Goal: Task Accomplishment & Management: Manage account settings

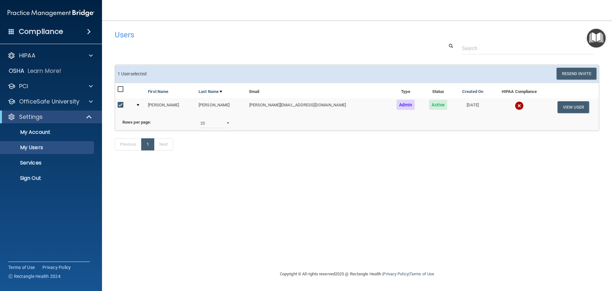
select select "20"
click at [55, 182] on link "Sign Out" at bounding box center [44, 178] width 100 height 13
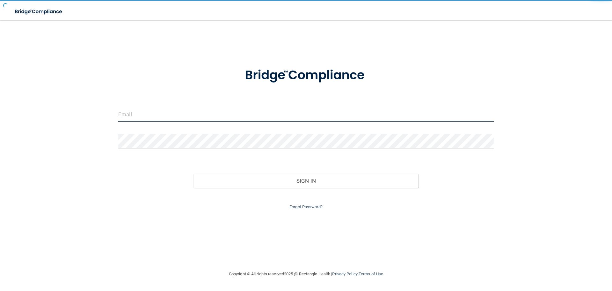
type input "[EMAIL_ADDRESS][DOMAIN_NAME]"
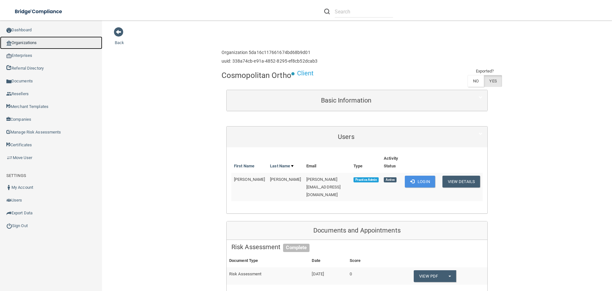
click at [18, 40] on link "Organizations" at bounding box center [51, 42] width 102 height 13
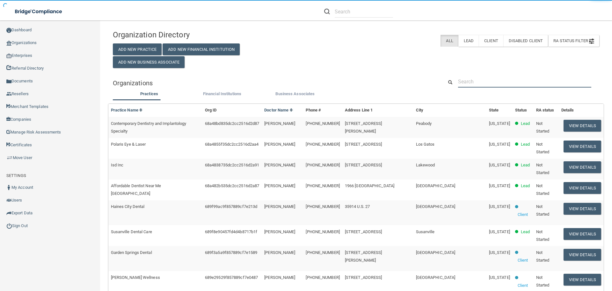
click at [468, 76] on input "text" at bounding box center [524, 82] width 133 height 12
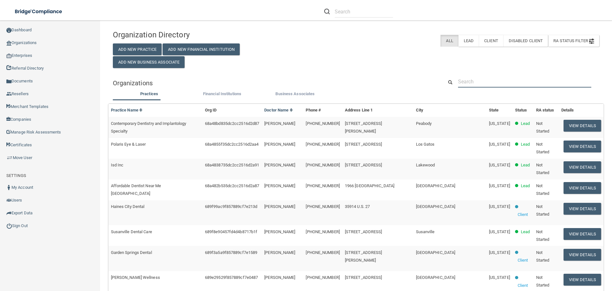
paste input "margieblair2818@gmail.com"
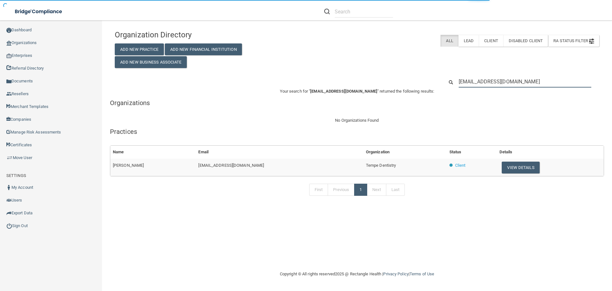
type input "margieblair2818@gmail.com"
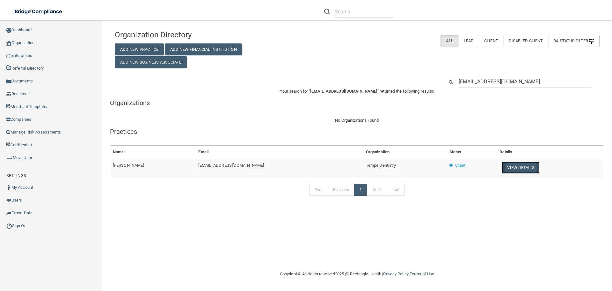
click at [511, 163] on button "View Details" at bounding box center [521, 167] width 38 height 12
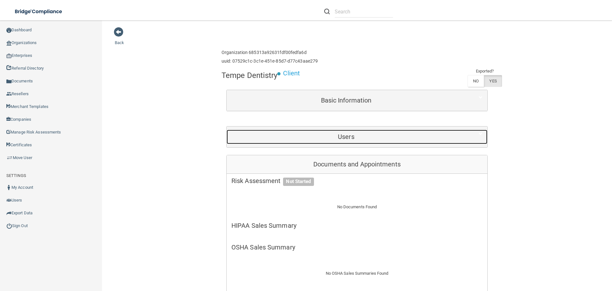
click at [312, 137] on h5 "Users" at bounding box center [347, 136] width 230 height 7
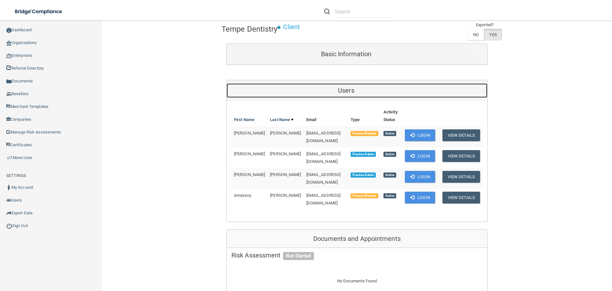
scroll to position [128, 0]
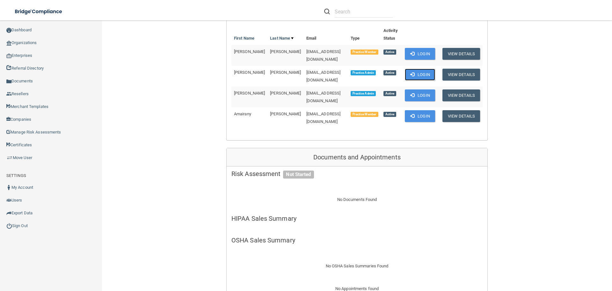
click at [418, 69] on button "Login" at bounding box center [420, 75] width 30 height 12
click at [39, 44] on link "Organizations" at bounding box center [51, 42] width 102 height 13
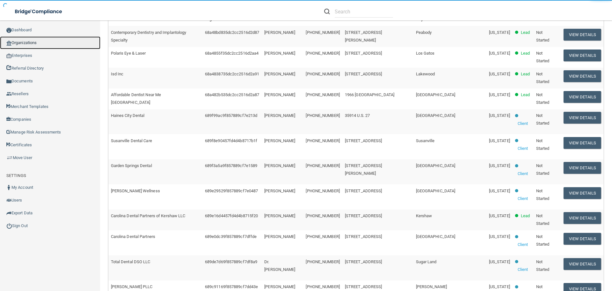
scroll to position [32, 0]
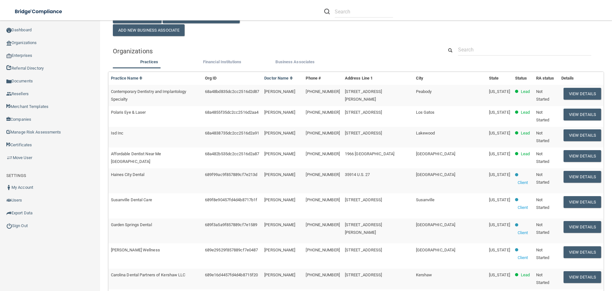
click at [465, 56] on div "Organizations" at bounding box center [356, 51] width 496 height 14
click at [465, 52] on input "text" at bounding box center [524, 50] width 133 height 12
paste input "jandersen229@gmail.com"
type input "jandersen229@gmail.com"
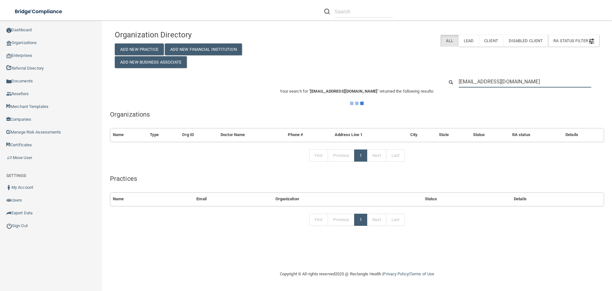
scroll to position [0, 0]
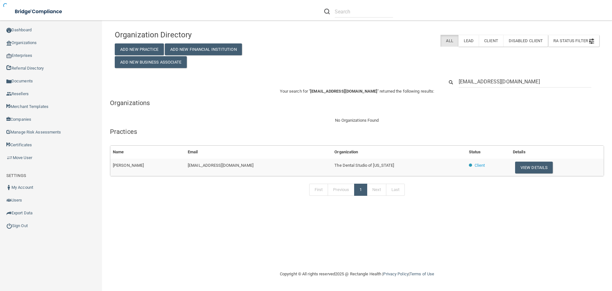
click at [515, 166] on button "View Details" at bounding box center [534, 167] width 38 height 12
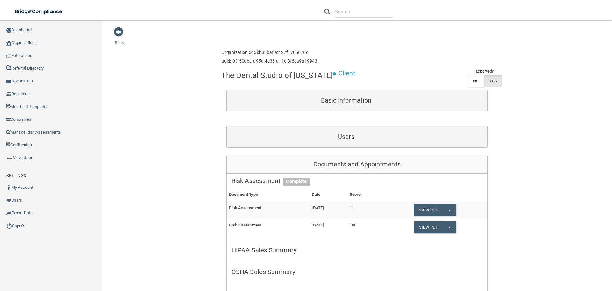
click at [265, 76] on h4 "The Dental Studio of Iowa" at bounding box center [277, 75] width 111 height 8
copy div "The Dental Studio of Iowa"
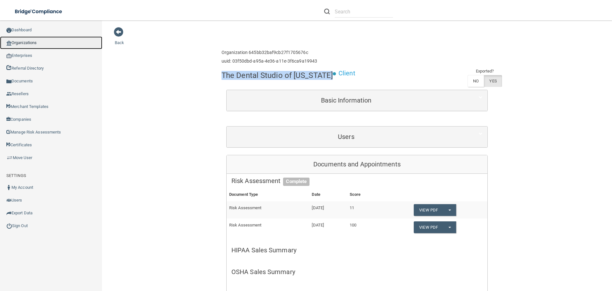
click at [25, 42] on link "Organizations" at bounding box center [51, 42] width 102 height 13
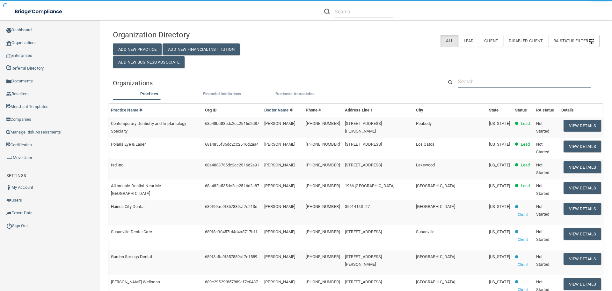
click at [474, 78] on input "text" at bounding box center [524, 82] width 133 height 12
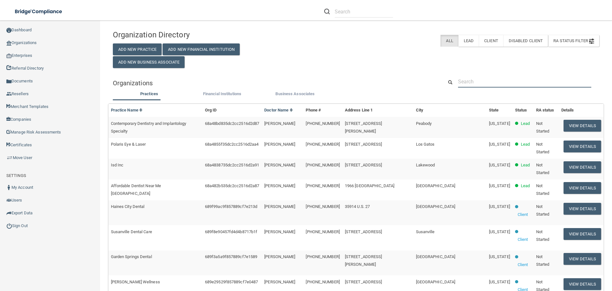
paste input "jandersen229@gmail.com"
type input "jandersen229@gmail.com"
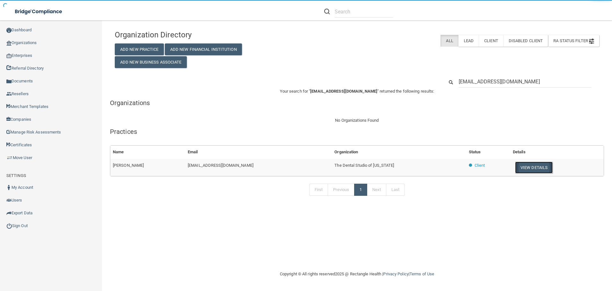
click at [515, 170] on button "View Details" at bounding box center [534, 167] width 38 height 12
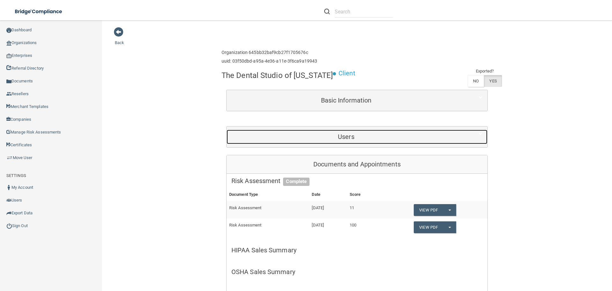
click at [344, 132] on div "Users" at bounding box center [346, 136] width 239 height 14
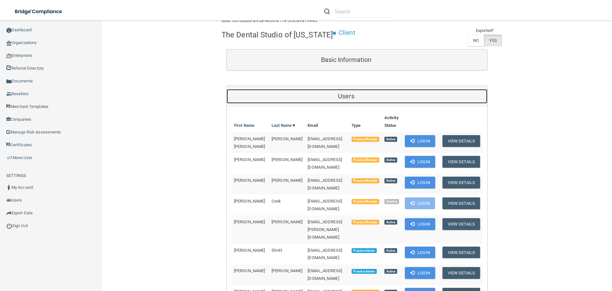
scroll to position [128, 0]
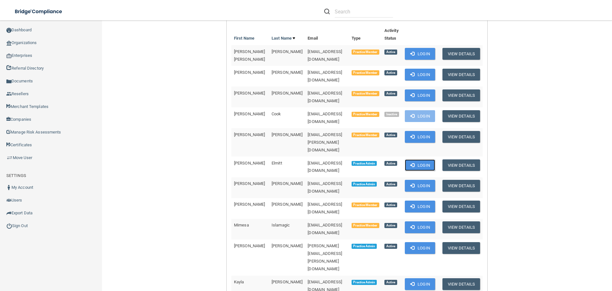
click at [414, 159] on button "Login" at bounding box center [420, 165] width 30 height 12
click at [28, 42] on link "Organizations" at bounding box center [51, 42] width 102 height 13
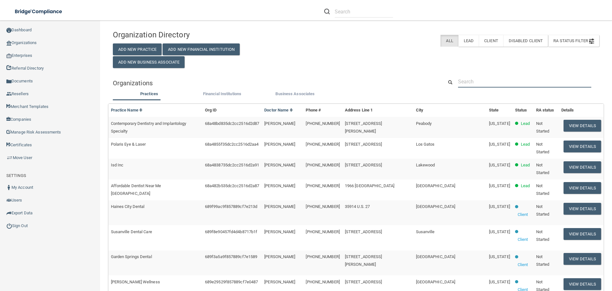
click at [478, 80] on input "text" at bounding box center [524, 82] width 133 height 12
paste input "totaldental8@yahoo.com"
type input "totaldental8@yahoo.com"
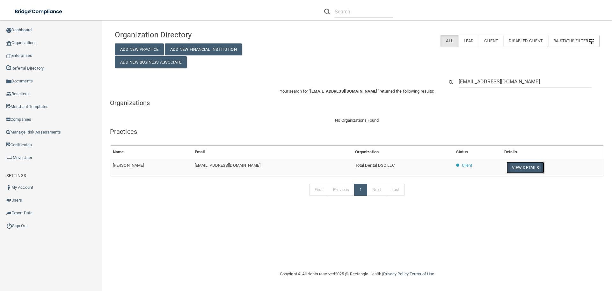
click at [507, 170] on button "View Details" at bounding box center [526, 167] width 38 height 12
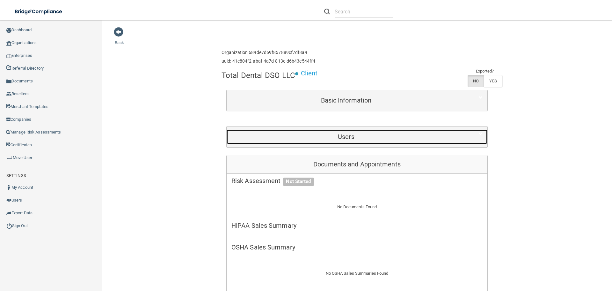
click at [310, 141] on div "Users" at bounding box center [346, 136] width 239 height 14
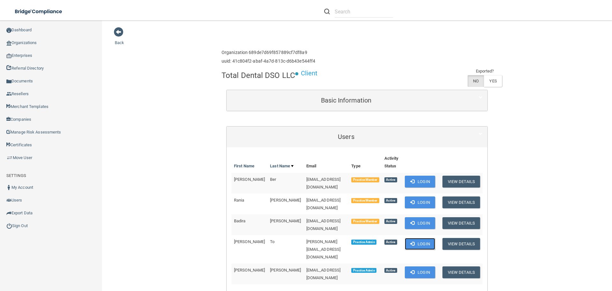
click at [412, 238] on button "Login" at bounding box center [420, 244] width 30 height 12
click at [29, 45] on link "Organizations" at bounding box center [51, 42] width 102 height 13
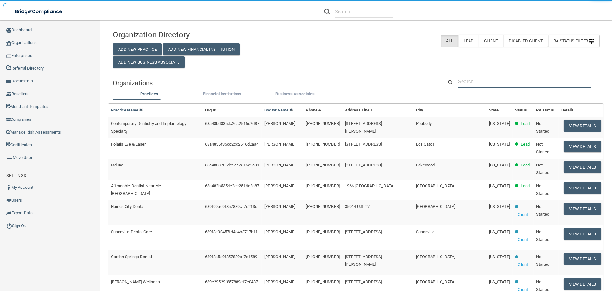
click at [458, 78] on input "text" at bounding box center [524, 82] width 133 height 12
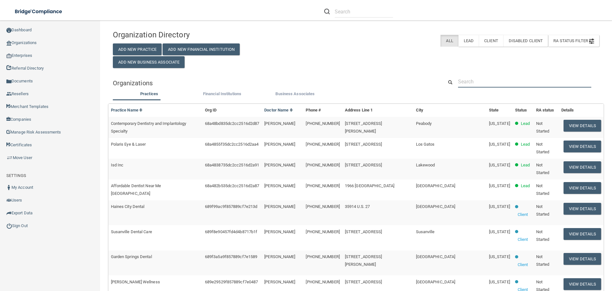
paste input "hcg.etta@yahoo.com"
type input "hcg.etta@yahoo.com"
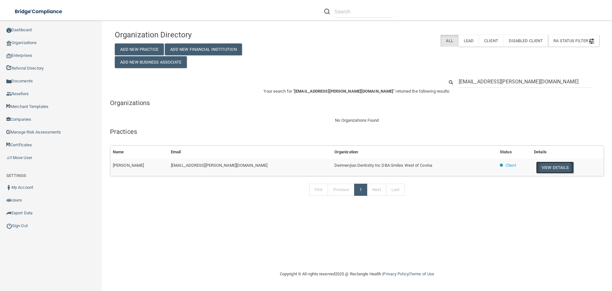
click at [538, 170] on button "View Details" at bounding box center [555, 167] width 38 height 12
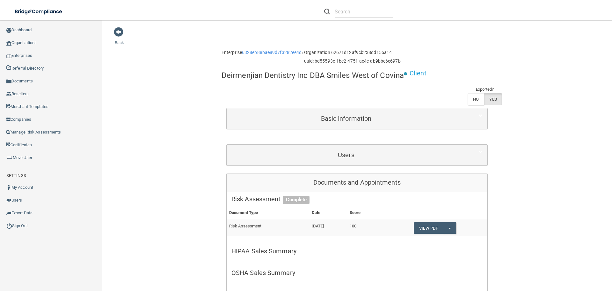
click at [343, 108] on div "Basic Information Doctor Name Barouir Deirmenjian Barouir Deirmenjian Practice …" at bounding box center [356, 118] width 261 height 21
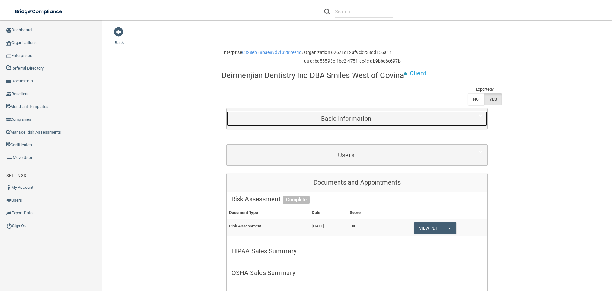
click at [345, 112] on div "Basic Information" at bounding box center [346, 118] width 239 height 14
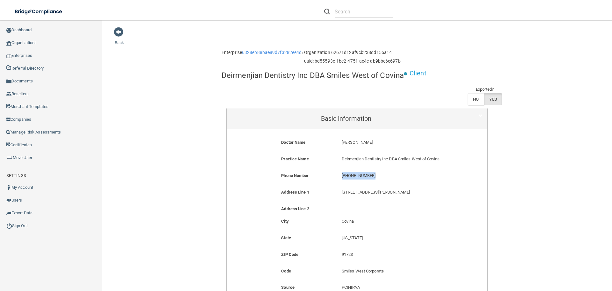
drag, startPoint x: 369, startPoint y: 175, endPoint x: 336, endPoint y: 174, distance: 33.5
click at [337, 174] on div "(626) 587-3274 (626) 587-3274" at bounding box center [397, 178] width 121 height 12
copy p "(626) 587-3274"
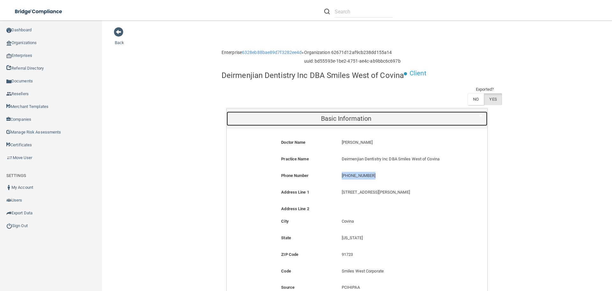
click at [311, 122] on div "Basic Information" at bounding box center [346, 118] width 239 height 14
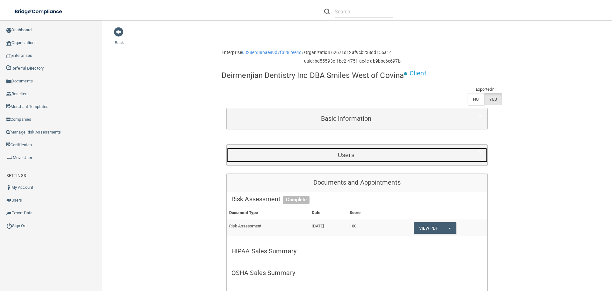
click at [320, 160] on div "Users" at bounding box center [346, 155] width 239 height 14
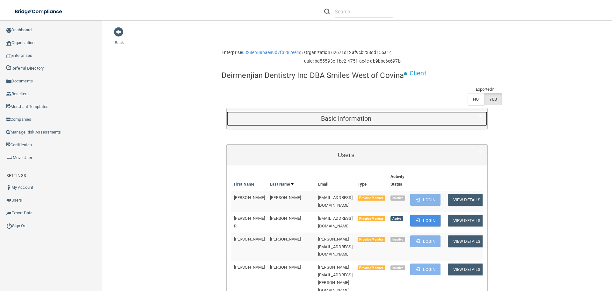
click at [323, 121] on h5 "Basic Information" at bounding box center [347, 118] width 230 height 7
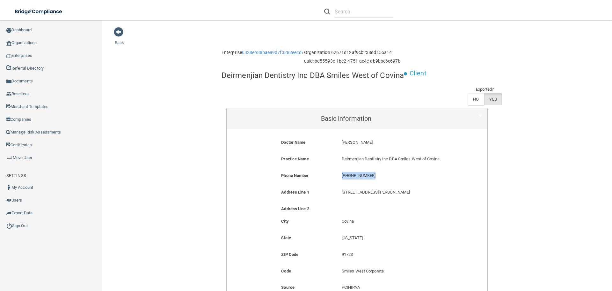
drag, startPoint x: 370, startPoint y: 175, endPoint x: 334, endPoint y: 175, distance: 36.0
click at [334, 175] on div "Phone Number (626) 587-3274 (626) 587-3274" at bounding box center [357, 178] width 251 height 12
copy div "(626) 587-3274"
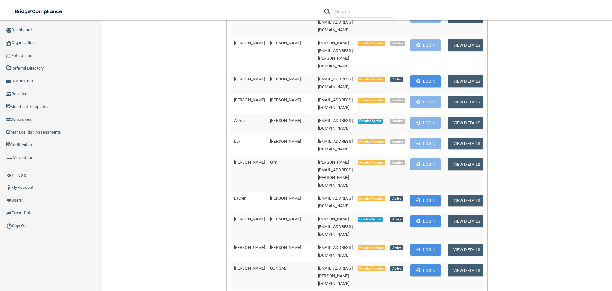
scroll to position [446, 0]
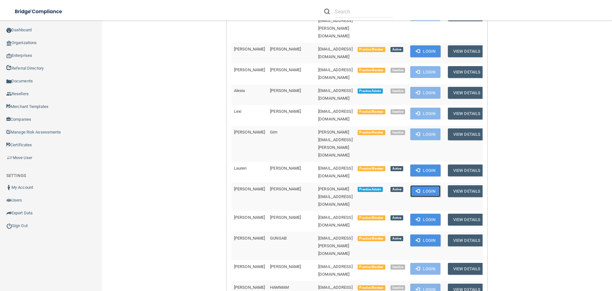
click at [429, 185] on button "Login" at bounding box center [425, 191] width 30 height 12
click at [40, 41] on link "Organizations" at bounding box center [51, 42] width 102 height 13
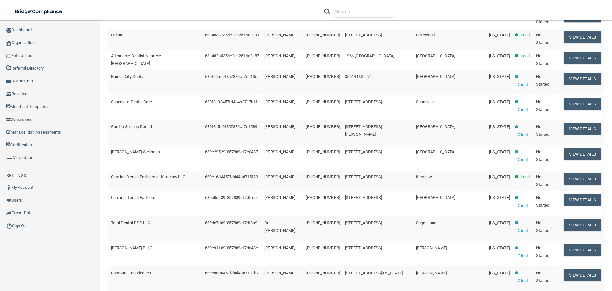
scroll to position [34, 0]
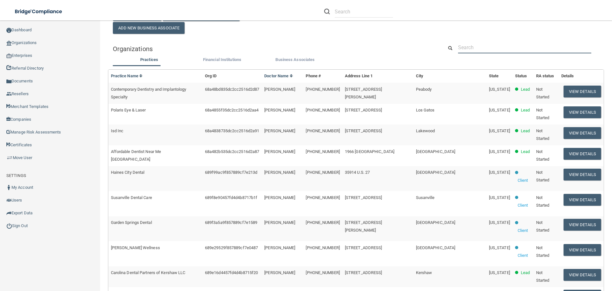
click at [467, 48] on input "text" at bounding box center [524, 47] width 133 height 12
paste input "[EMAIL_ADDRESS][DOMAIN_NAME]"
type input "[EMAIL_ADDRESS][DOMAIN_NAME]"
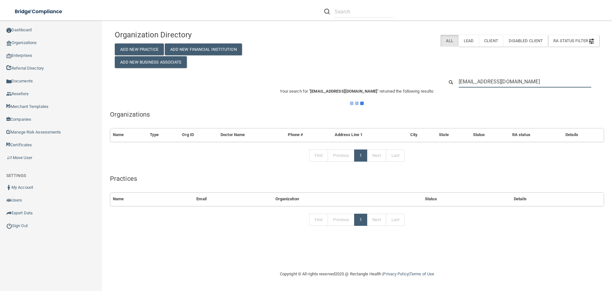
scroll to position [0, 0]
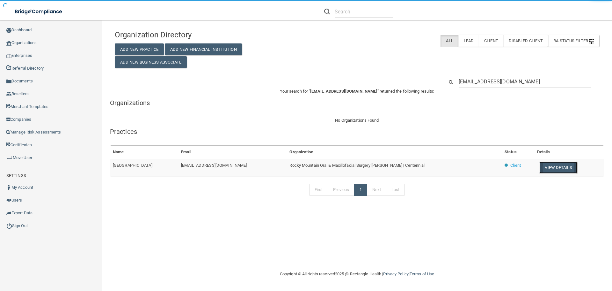
click at [540, 170] on button "View Details" at bounding box center [559, 167] width 38 height 12
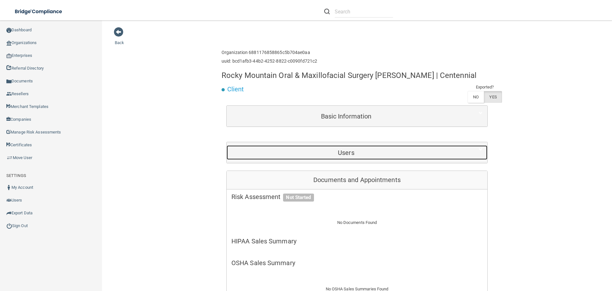
click at [336, 154] on h5 "Users" at bounding box center [347, 152] width 230 height 7
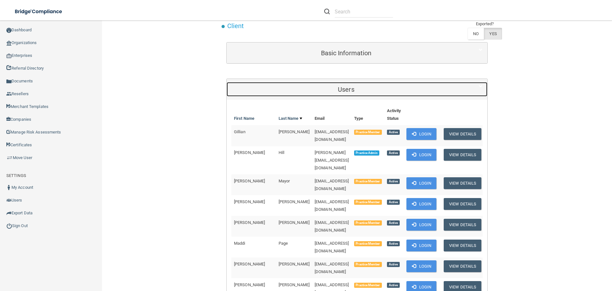
scroll to position [64, 0]
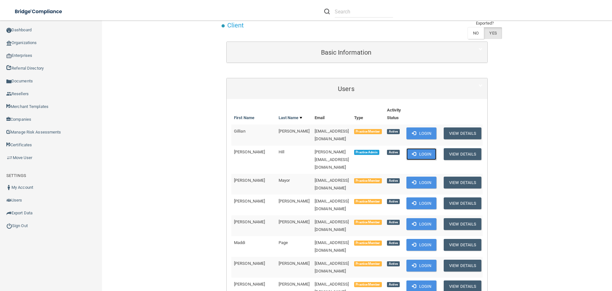
click at [412, 153] on span at bounding box center [414, 153] width 4 height 4
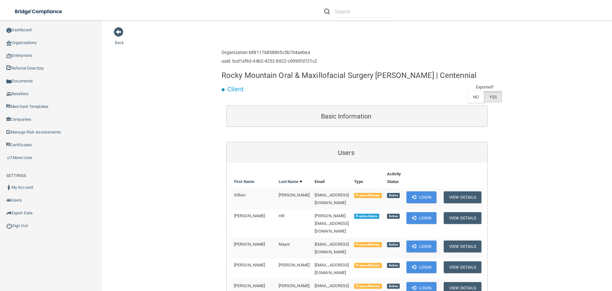
click at [237, 73] on h4 "Rocky Mountain Oral & Maxillofacial Surgery [PERSON_NAME] | Centennial" at bounding box center [349, 75] width 255 height 8
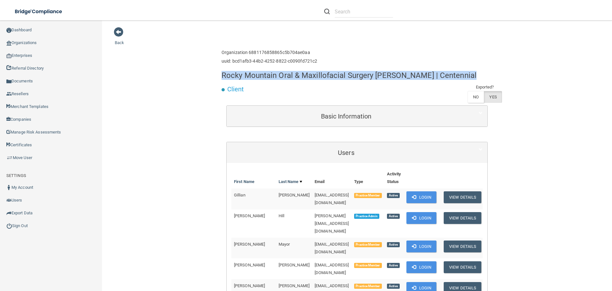
click at [237, 73] on h4 "Rocky Mountain Oral & Maxillofacial Surgery [PERSON_NAME] | Centennial" at bounding box center [349, 75] width 255 height 8
copy div "Rocky Mountain Oral & Maxillofacial Surgery [PERSON_NAME] | Centennial"
click at [44, 43] on link "Organizations" at bounding box center [51, 42] width 102 height 13
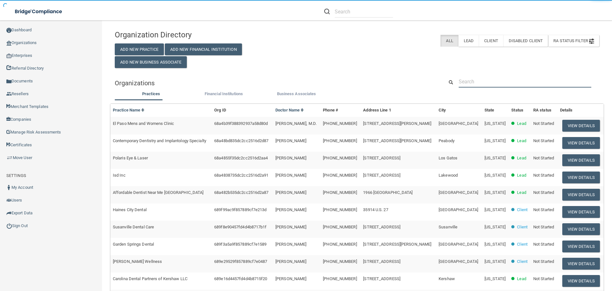
click at [459, 82] on input "text" at bounding box center [525, 82] width 133 height 12
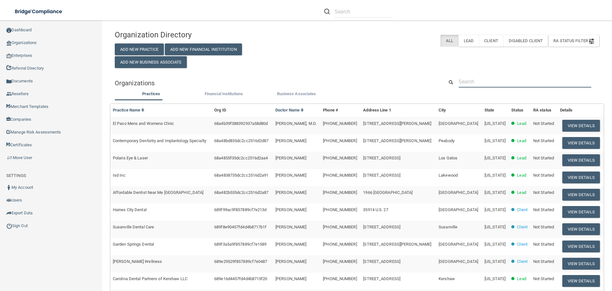
paste input "[PERSON_NAME][EMAIL_ADDRESS][DOMAIN_NAME]"
type input "[PERSON_NAME][EMAIL_ADDRESS][DOMAIN_NAME]"
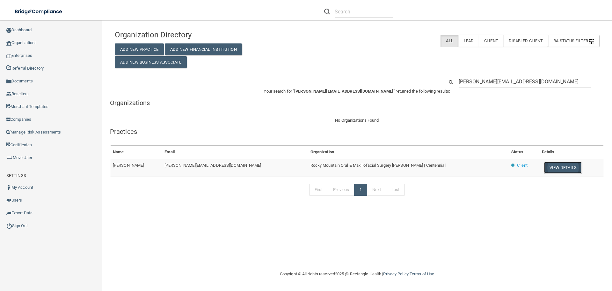
click at [544, 164] on button "View Details" at bounding box center [563, 167] width 38 height 12
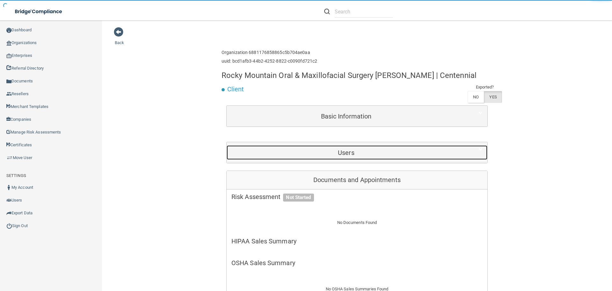
click at [308, 159] on div "Users" at bounding box center [346, 152] width 239 height 14
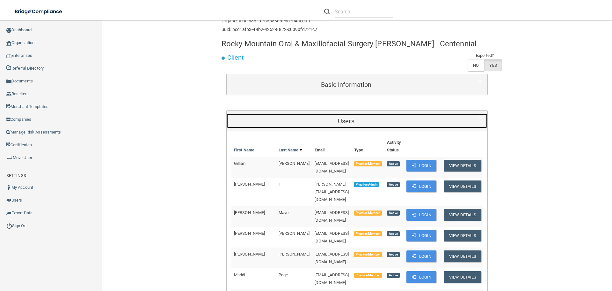
scroll to position [128, 0]
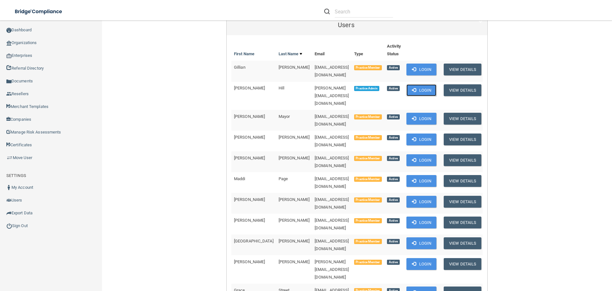
click at [418, 88] on button "Login" at bounding box center [422, 90] width 30 height 12
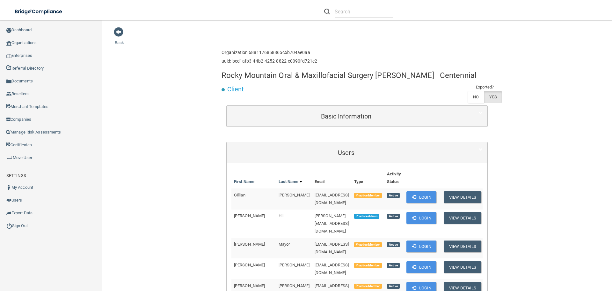
click at [267, 77] on h4 "Rocky Mountain Oral & Maxillofacial Surgery [PERSON_NAME] | Centennial" at bounding box center [349, 75] width 255 height 8
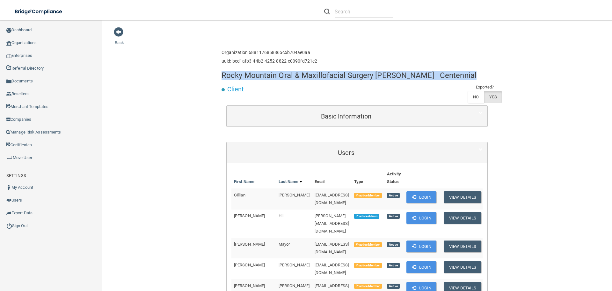
click at [267, 77] on h4 "Rocky Mountain Oral & Maxillofacial Surgery [PERSON_NAME] | Centennial" at bounding box center [349, 75] width 255 height 8
copy div "Rocky Mountain Oral & Maxillofacial Surgery [PERSON_NAME] | Centennial"
click at [25, 42] on link "Organizations" at bounding box center [51, 42] width 102 height 13
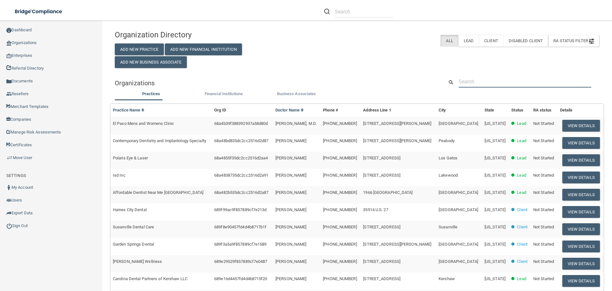
click at [489, 80] on input "text" at bounding box center [525, 82] width 133 height 12
paste input "hcg.etta@yahoo.com"
type input "hcg.etta@yahoo.com"
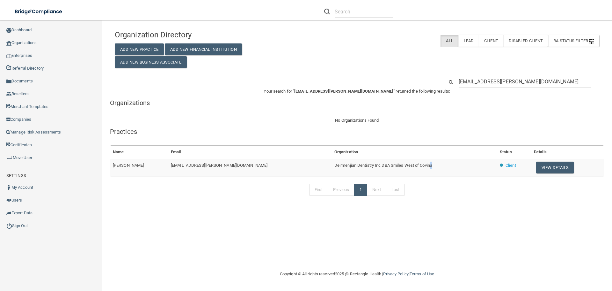
click at [385, 165] on td "Deirmenjian Dentistry Inc DBA Smiles West of Covina" at bounding box center [415, 166] width 166 height 17
click at [545, 165] on button "View Details" at bounding box center [555, 167] width 38 height 12
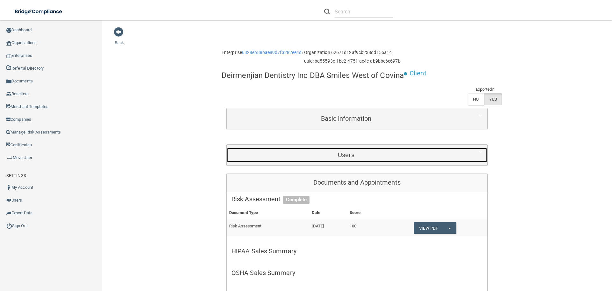
click at [350, 154] on h5 "Users" at bounding box center [347, 154] width 230 height 7
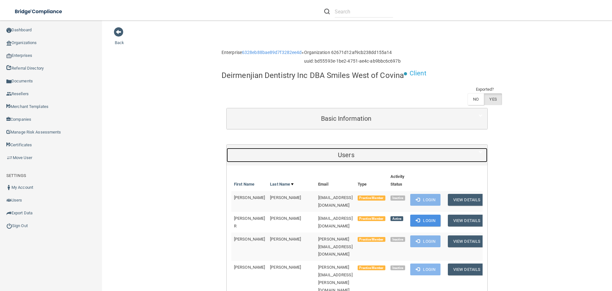
click at [357, 158] on div "Users" at bounding box center [346, 155] width 239 height 14
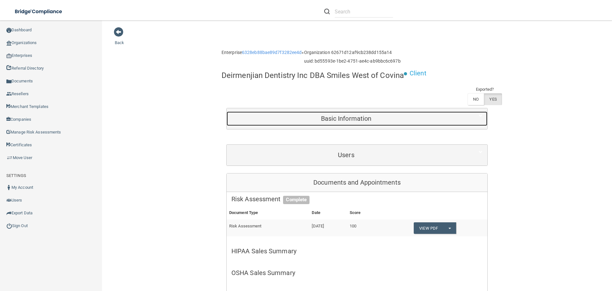
click at [354, 121] on h5 "Basic Information" at bounding box center [347, 118] width 230 height 7
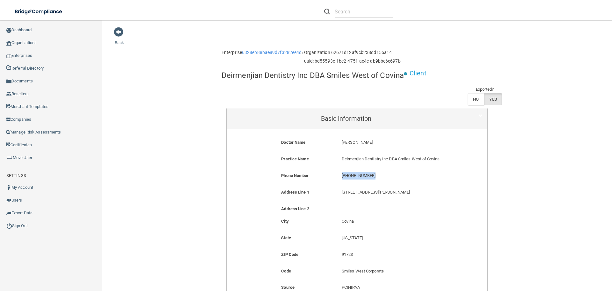
drag, startPoint x: 373, startPoint y: 177, endPoint x: 337, endPoint y: 175, distance: 36.4
click at [337, 175] on div "(626) 587-3274 (626) 587-3274" at bounding box center [397, 178] width 121 height 12
copy p "(626) 587-3274"
click at [39, 45] on link "Organizations" at bounding box center [51, 42] width 102 height 13
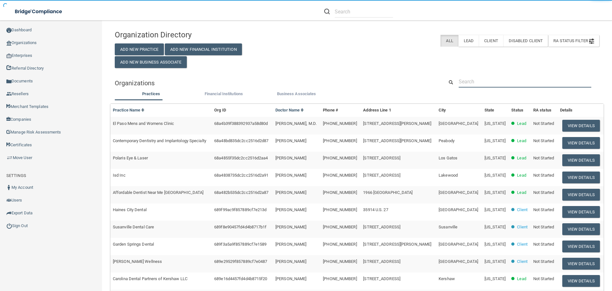
click at [497, 80] on input "text" at bounding box center [525, 82] width 133 height 12
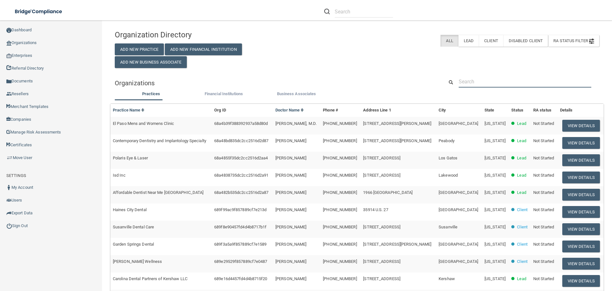
paste input "[EMAIL_ADDRESS][DOMAIN_NAME]"
type input "[EMAIL_ADDRESS][DOMAIN_NAME]"
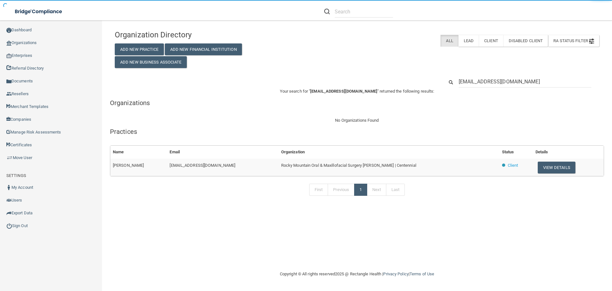
click at [325, 168] on td "Rocky Mountain Oral & Maxillofacial Surgery [PERSON_NAME] | Centennial" at bounding box center [389, 166] width 221 height 17
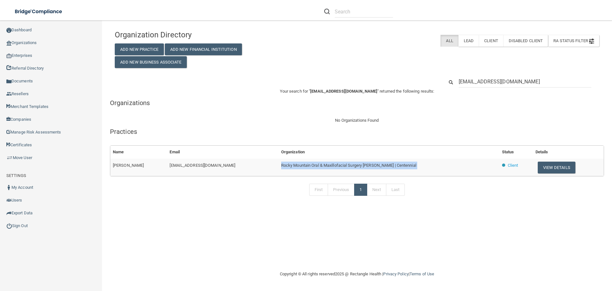
click at [325, 168] on td "Rocky Mountain Oral & Maxillofacial Surgery [PERSON_NAME] | Centennial" at bounding box center [389, 166] width 221 height 17
copy tr "Rocky Mountain Oral & Maxillofacial Surgery [PERSON_NAME] | Centennial"
click at [545, 169] on button "View Details" at bounding box center [557, 167] width 38 height 12
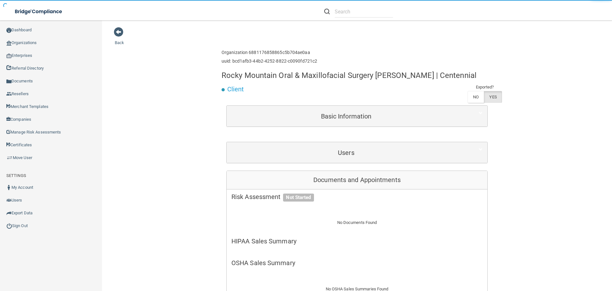
click at [317, 146] on div "Users" at bounding box center [357, 152] width 261 height 21
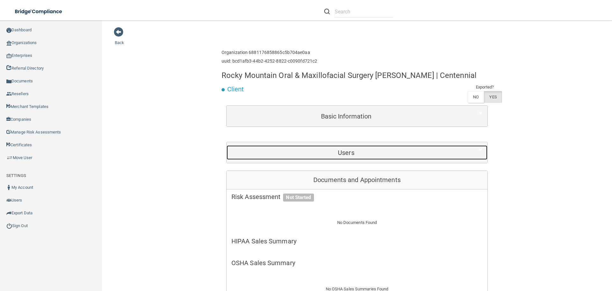
click at [325, 156] on h5 "Users" at bounding box center [347, 152] width 230 height 7
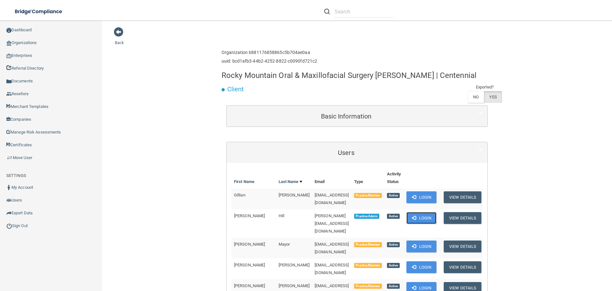
click at [417, 216] on button "Login" at bounding box center [422, 218] width 30 height 12
click at [42, 42] on link "Organizations" at bounding box center [51, 42] width 102 height 13
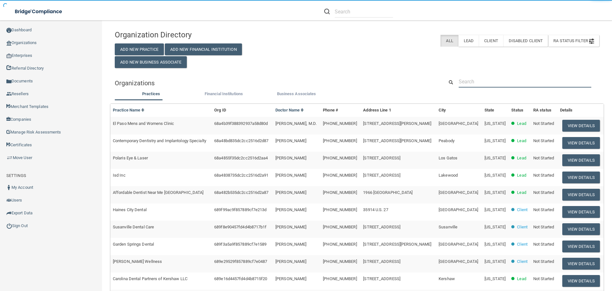
click at [460, 78] on input "text" at bounding box center [525, 82] width 133 height 12
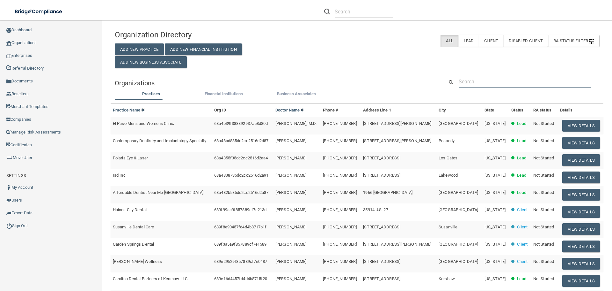
paste input "907) 929-5888"
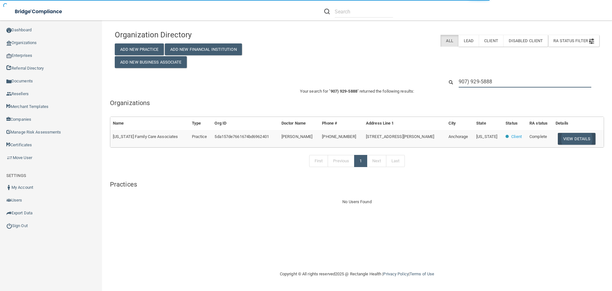
type input "907) 929-5888"
click at [560, 136] on button "View Details" at bounding box center [577, 139] width 38 height 12
click at [564, 138] on button "View Details" at bounding box center [577, 139] width 38 height 12
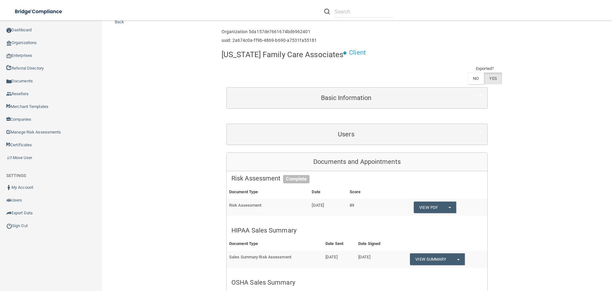
scroll to position [32, 0]
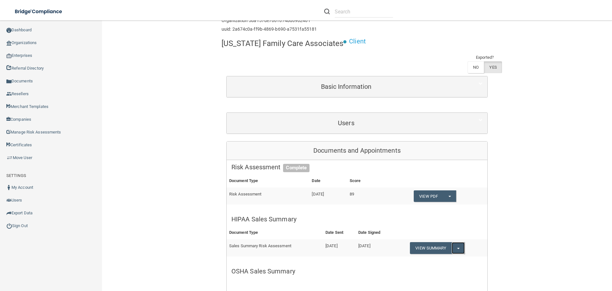
click at [458, 242] on button "Split button!" at bounding box center [458, 248] width 13 height 12
click at [437, 256] on link "Download as PDF" at bounding box center [436, 261] width 53 height 10
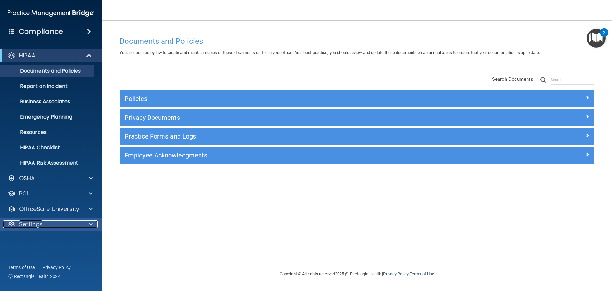
click at [42, 225] on p "Settings" at bounding box center [31, 224] width 24 height 8
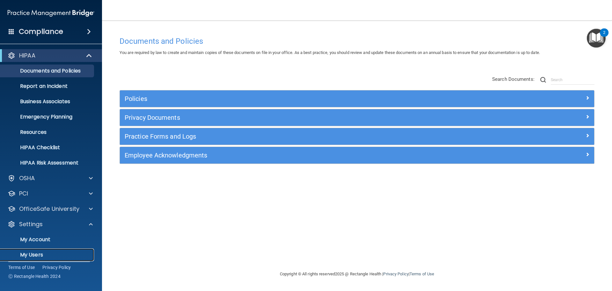
click at [40, 254] on p "My Users" at bounding box center [47, 254] width 87 height 6
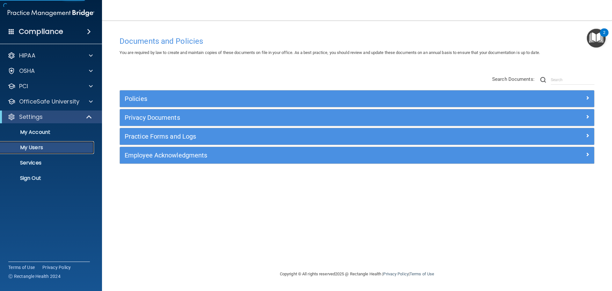
select select "20"
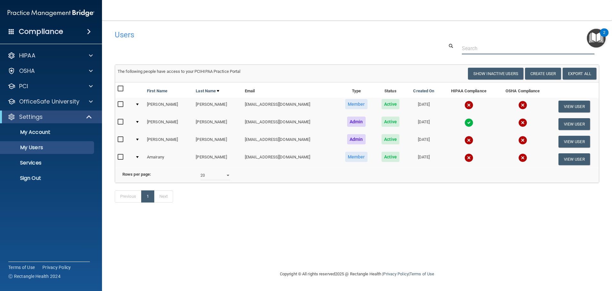
click at [480, 45] on input "text" at bounding box center [528, 48] width 133 height 12
paste input "margieblair2818@gmail.com"
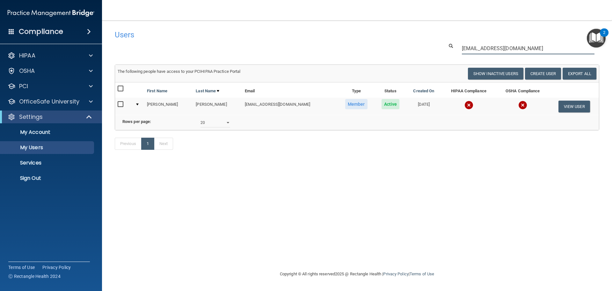
type input "margieblair2818@gmail.com"
click at [465, 109] on img at bounding box center [469, 104] width 9 height 9
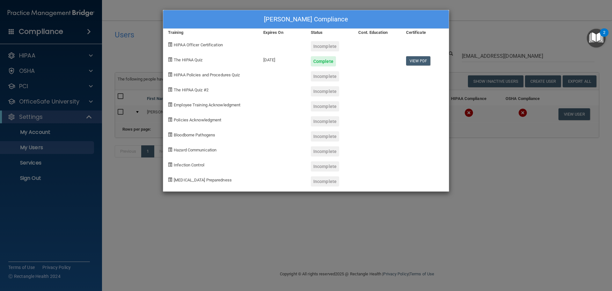
click at [447, 195] on div "Margie Blair's Compliance Training Expires On Status Cont. Education Certificat…" at bounding box center [306, 145] width 612 height 291
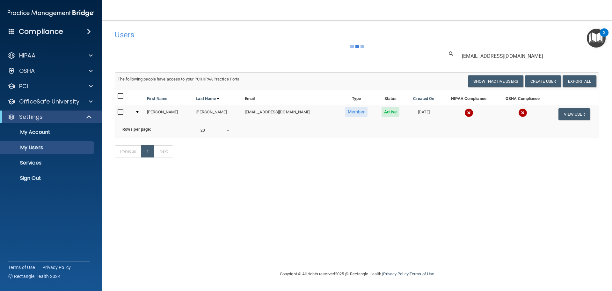
click at [453, 108] on td at bounding box center [469, 113] width 55 height 17
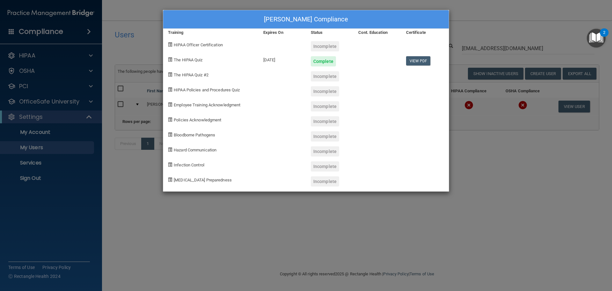
click at [479, 183] on div "Margie Blair's Compliance Training Expires On Status Cont. Education Certificat…" at bounding box center [306, 145] width 612 height 291
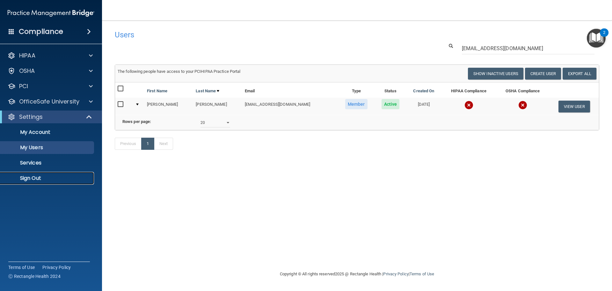
click at [50, 178] on p "Sign Out" at bounding box center [47, 178] width 87 height 6
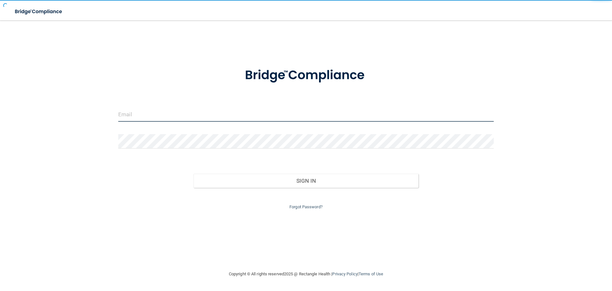
type input "[EMAIL_ADDRESS][DOMAIN_NAME]"
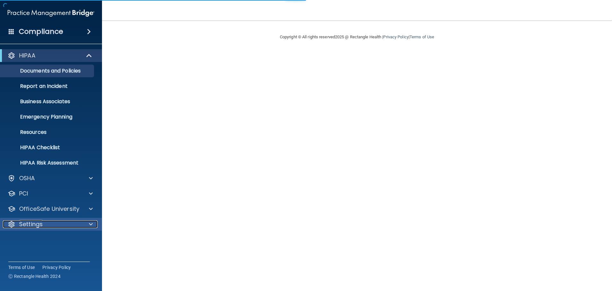
click at [79, 224] on div "Settings" at bounding box center [42, 224] width 79 height 8
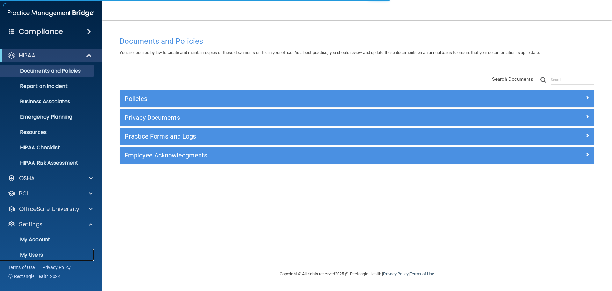
click at [29, 254] on p "My Users" at bounding box center [47, 254] width 87 height 6
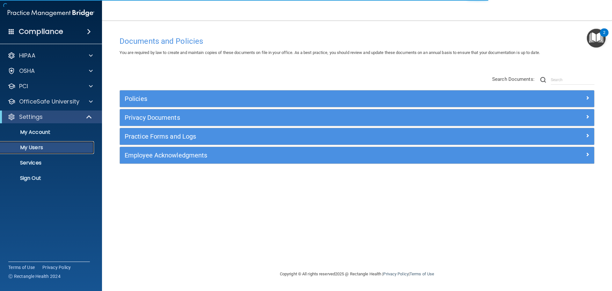
select select "20"
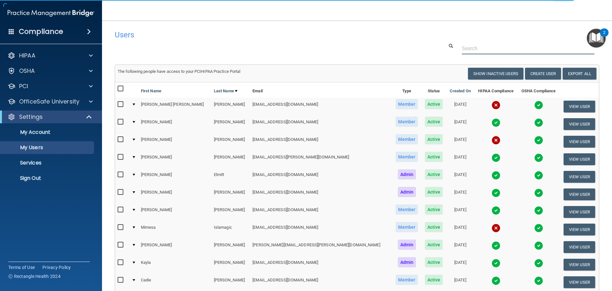
click at [469, 48] on input "text" at bounding box center [528, 48] width 133 height 12
paste input "jandersen229@gmail.com"
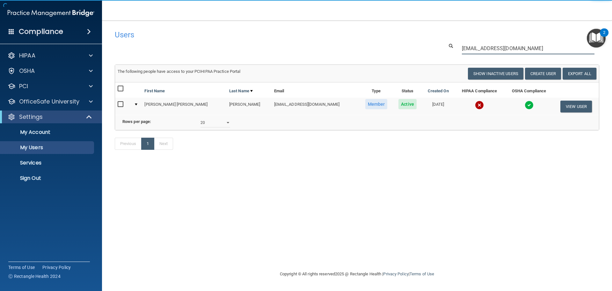
type input "jandersen229@gmail.com"
click at [455, 100] on td at bounding box center [480, 106] width 50 height 17
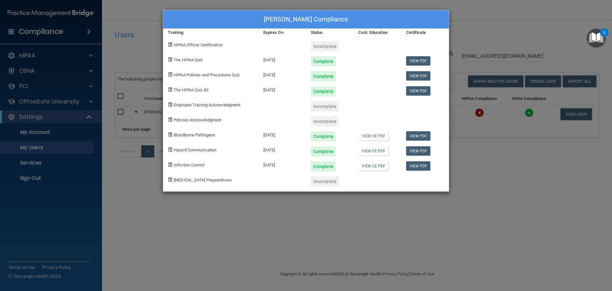
click at [484, 173] on div "Julie Ann Andersen's Compliance Training Expires On Status Cont. Education Cert…" at bounding box center [306, 145] width 612 height 291
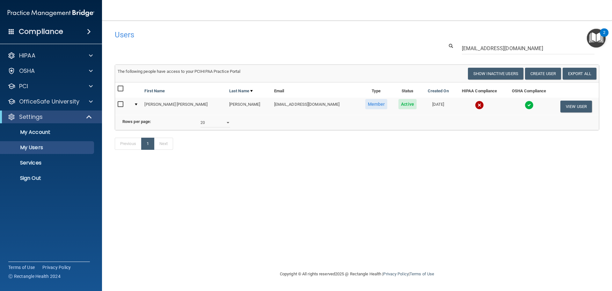
click at [475, 106] on img at bounding box center [479, 104] width 9 height 9
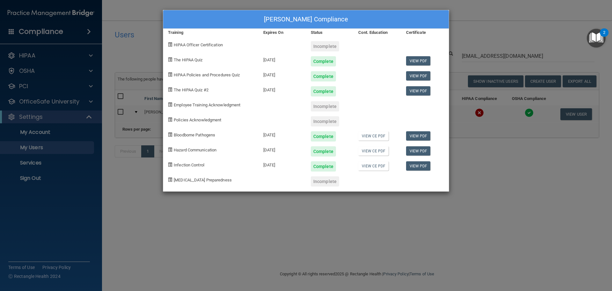
click at [483, 166] on div "Julie Ann Andersen's Compliance Training Expires On Status Cont. Education Cert…" at bounding box center [306, 145] width 612 height 291
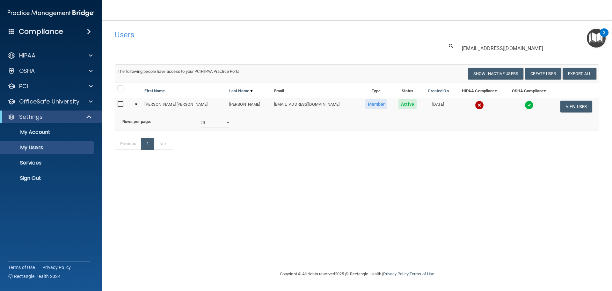
click at [460, 104] on td at bounding box center [480, 106] width 50 height 17
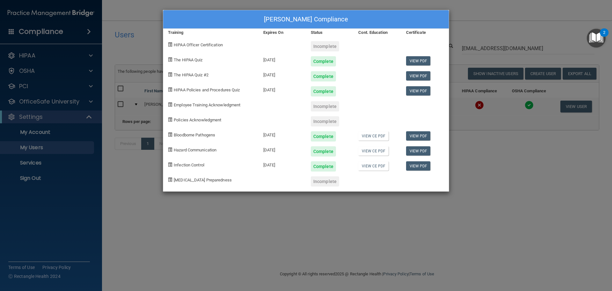
click at [164, 241] on div "Julie Ann Andersen's Compliance Training Expires On Status Cont. Education Cert…" at bounding box center [306, 145] width 612 height 291
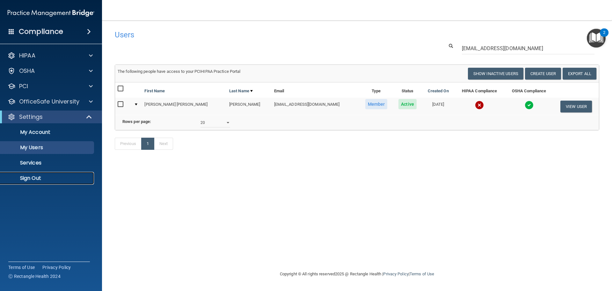
click at [30, 177] on p "Sign Out" at bounding box center [47, 178] width 87 height 6
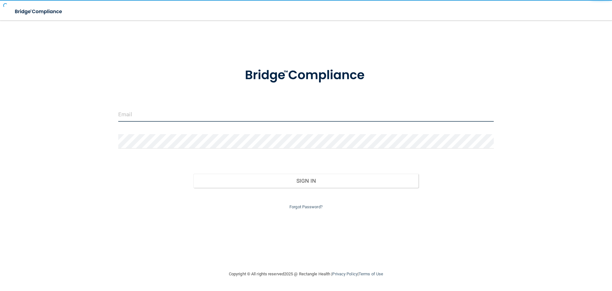
type input "[EMAIL_ADDRESS][DOMAIN_NAME]"
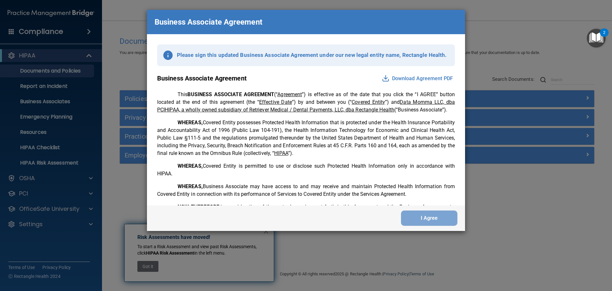
scroll to position [1300, 0]
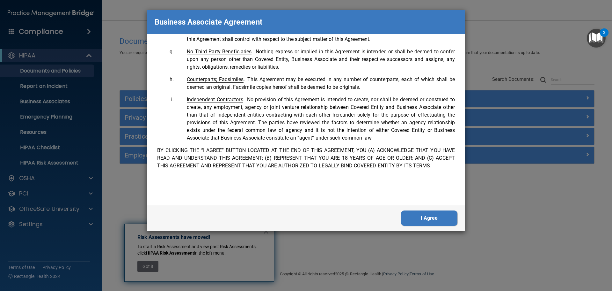
click at [447, 221] on button "I Agree" at bounding box center [429, 217] width 56 height 15
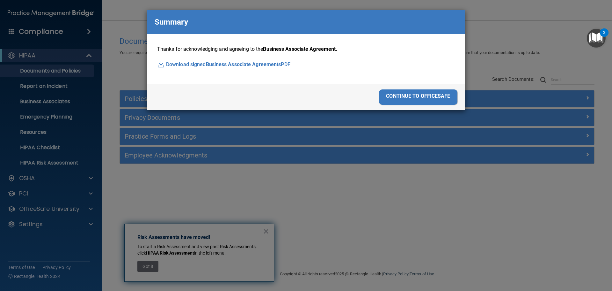
click at [401, 101] on div "continue to officesafe" at bounding box center [418, 96] width 78 height 15
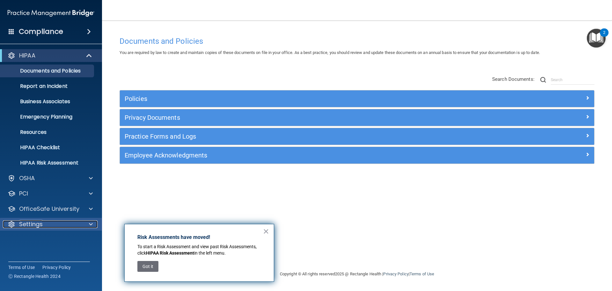
click at [84, 224] on div at bounding box center [90, 224] width 16 height 8
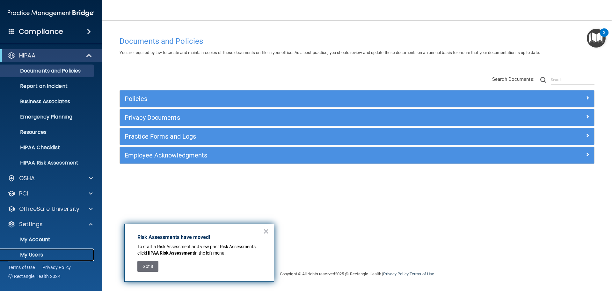
click at [36, 249] on link "My Users" at bounding box center [44, 254] width 100 height 13
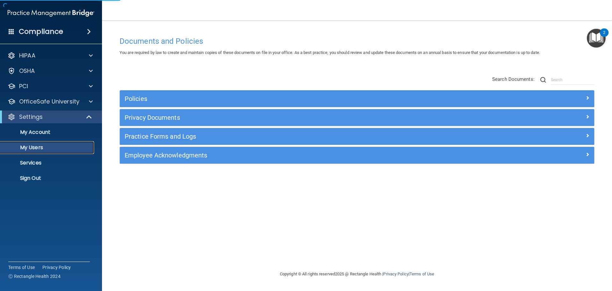
select select "20"
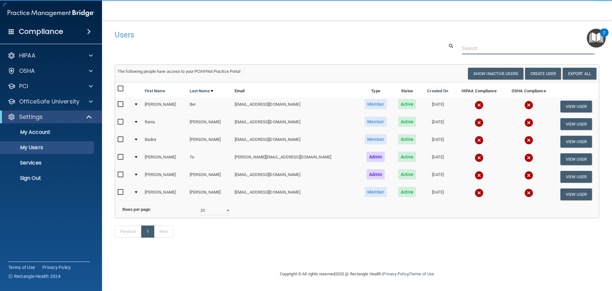
click at [467, 43] on input "text" at bounding box center [528, 48] width 133 height 12
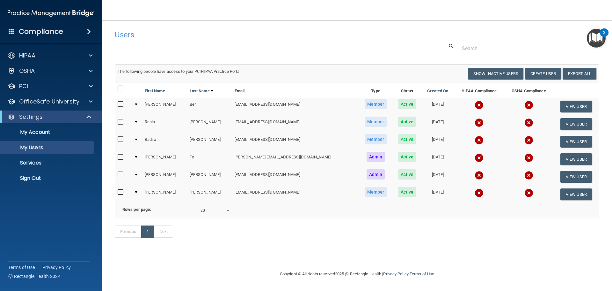
paste input "totaldental8@yahoo.com"
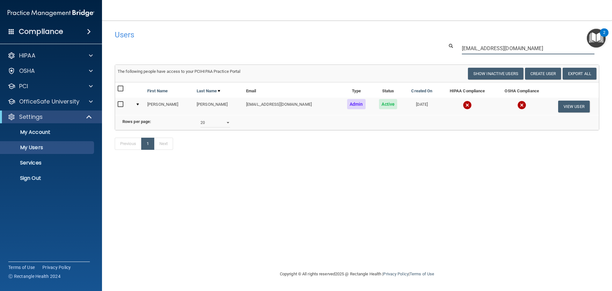
type input "totaldental8@yahoo.com"
click at [463, 107] on img at bounding box center [467, 104] width 9 height 9
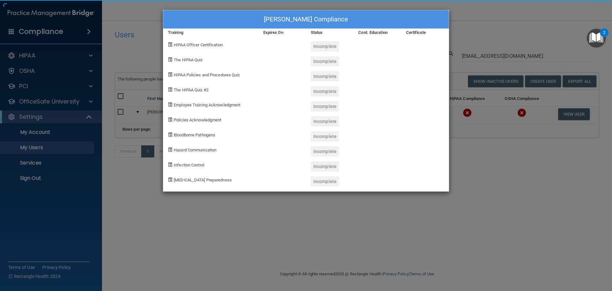
click at [467, 177] on div "Angelina Truong's Compliance Training Expires On Status Cont. Education Certifi…" at bounding box center [306, 145] width 612 height 291
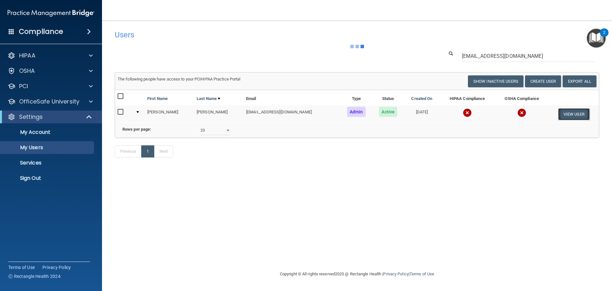
click at [559, 113] on button "View User" at bounding box center [574, 114] width 32 height 12
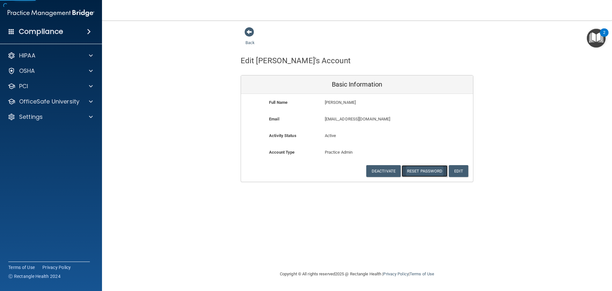
click at [420, 171] on button "Reset Password" at bounding box center [425, 171] width 46 height 12
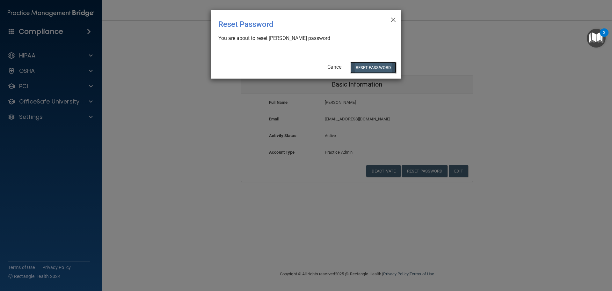
click at [367, 66] on button "Reset Password" at bounding box center [373, 68] width 46 height 12
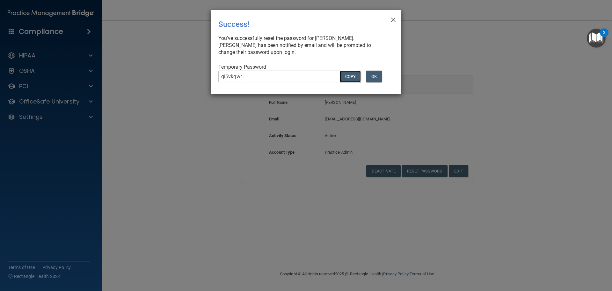
click at [343, 78] on button "COPY" at bounding box center [350, 76] width 21 height 12
click at [155, 114] on div "× Close Success! You've successfully reset the password for Angelina Truong. An…" at bounding box center [306, 145] width 612 height 291
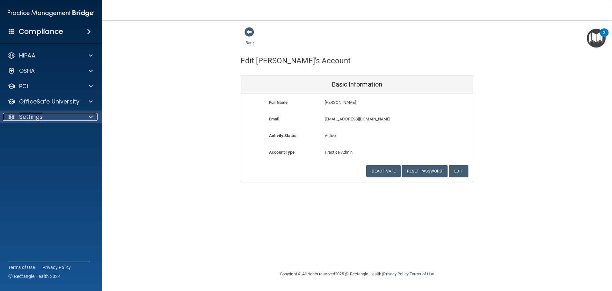
click at [89, 113] on div at bounding box center [90, 117] width 16 height 8
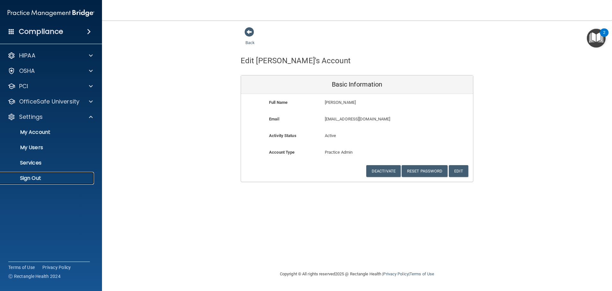
click at [47, 177] on p "Sign Out" at bounding box center [47, 178] width 87 height 6
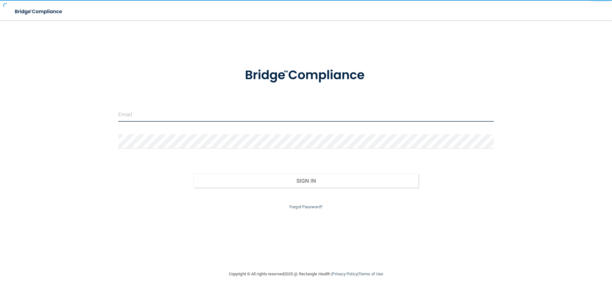
type input "[EMAIL_ADDRESS][DOMAIN_NAME]"
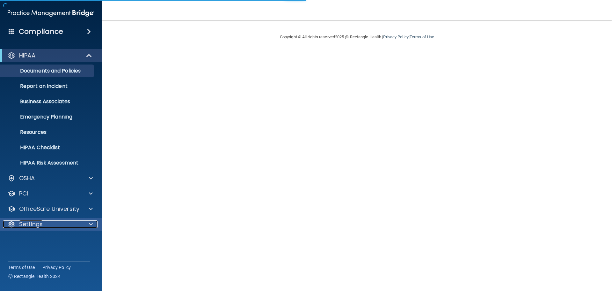
click at [85, 226] on div at bounding box center [90, 224] width 16 height 8
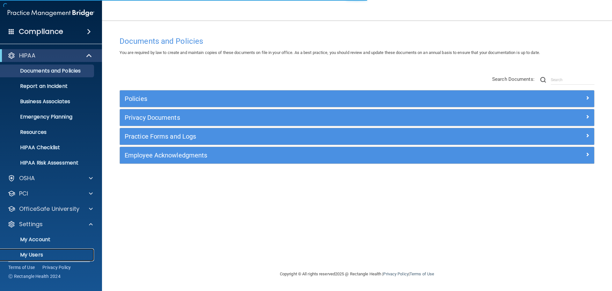
click at [49, 251] on link "My Users" at bounding box center [44, 254] width 100 height 13
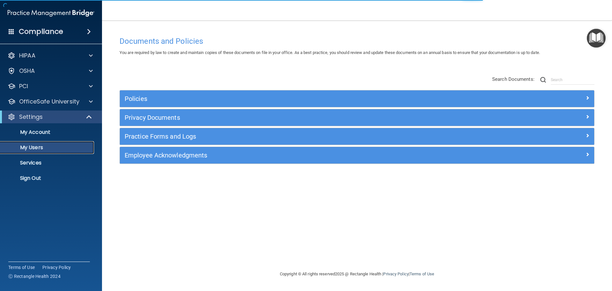
select select "20"
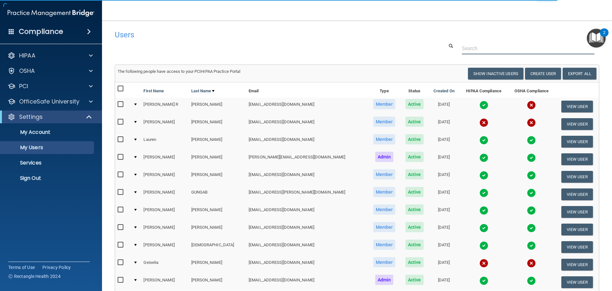
click at [472, 48] on input "text" at bounding box center [528, 48] width 133 height 12
paste input "hcg.etta@yahoo.com"
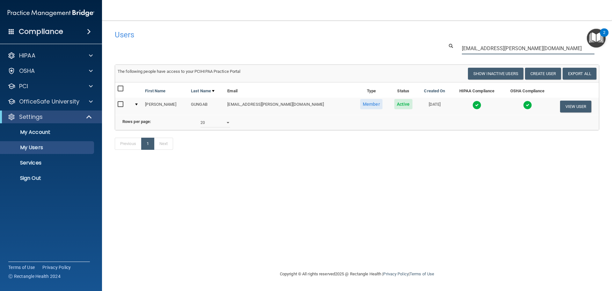
type input "hcg.etta@yahoo.com"
click at [523, 103] on img at bounding box center [527, 104] width 9 height 9
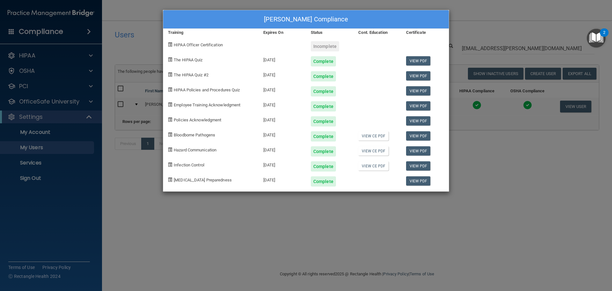
click at [498, 155] on div "HENRIETTA C GUNGAB's Compliance Training Expires On Status Cont. Education Cert…" at bounding box center [306, 145] width 612 height 291
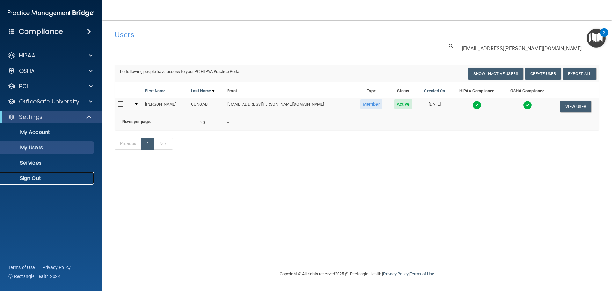
click at [67, 174] on link "Sign Out" at bounding box center [44, 178] width 100 height 13
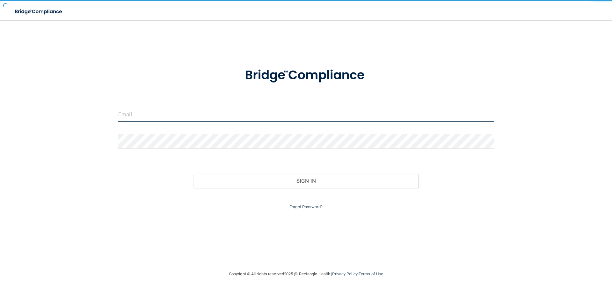
type input "[EMAIL_ADDRESS][DOMAIN_NAME]"
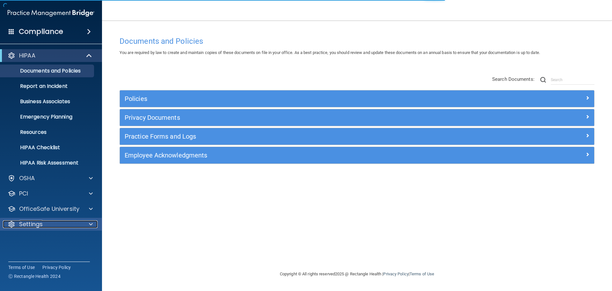
click at [87, 223] on div at bounding box center [90, 224] width 16 height 8
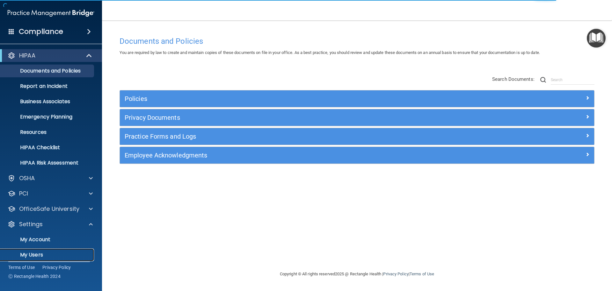
click at [43, 252] on p "My Users" at bounding box center [47, 254] width 87 height 6
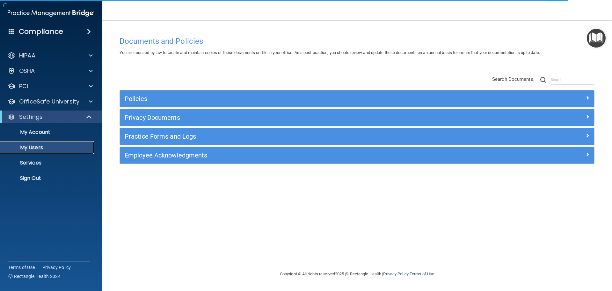
select select "20"
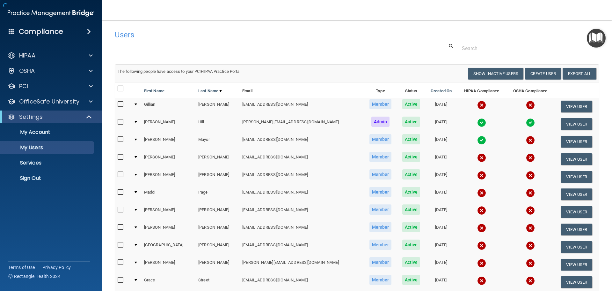
click at [467, 48] on input "text" at bounding box center [528, 48] width 133 height 12
paste input "grace.rockymtnoms@gmail.com"
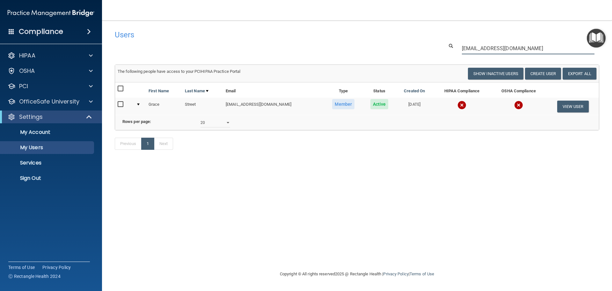
type input "grace.rockymtnoms@gmail.com"
click at [459, 107] on img at bounding box center [462, 104] width 9 height 9
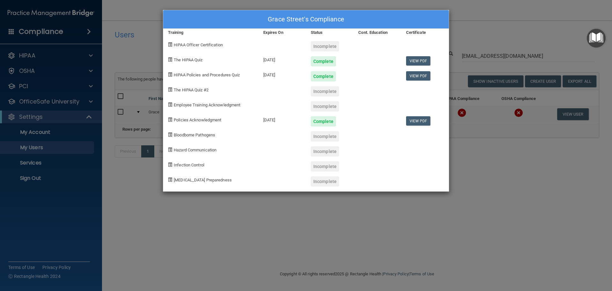
click at [465, 172] on div "Grace Street's Compliance Training Expires On Status Cont. Education Certificat…" at bounding box center [306, 145] width 612 height 291
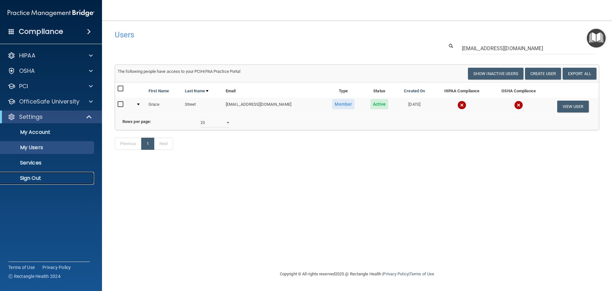
click at [40, 172] on link "Sign Out" at bounding box center [44, 178] width 100 height 13
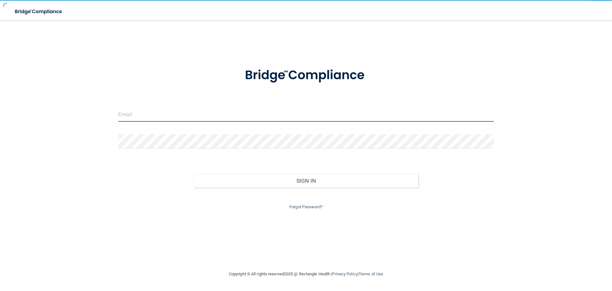
type input "[EMAIL_ADDRESS][DOMAIN_NAME]"
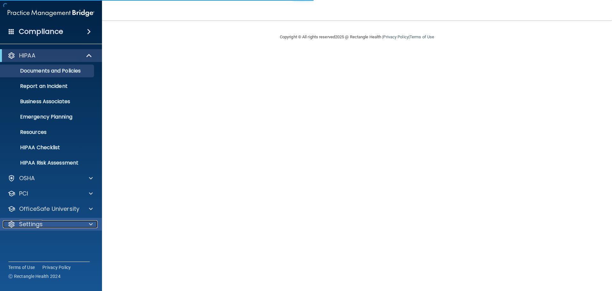
click at [78, 220] on div "Settings" at bounding box center [42, 224] width 79 height 8
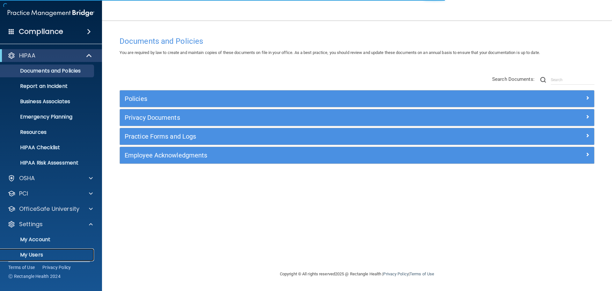
click at [41, 251] on p "My Users" at bounding box center [47, 254] width 87 height 6
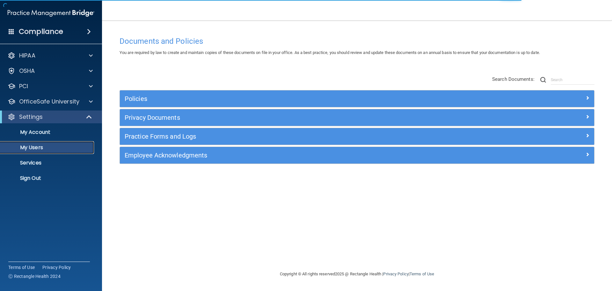
select select "20"
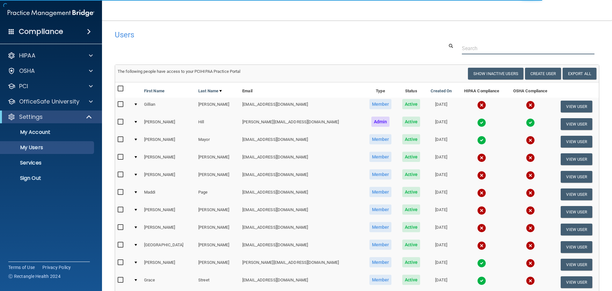
click at [476, 48] on input "text" at bounding box center [528, 48] width 133 height 12
paste input "[PERSON_NAME][EMAIL_ADDRESS][DOMAIN_NAME]"
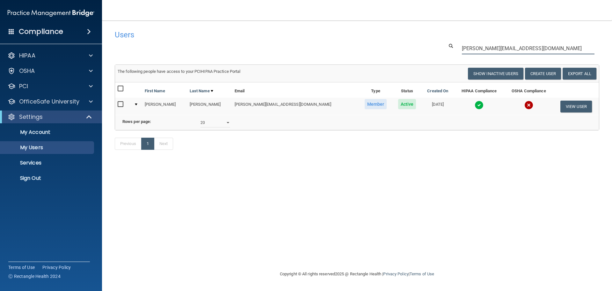
type input "[PERSON_NAME][EMAIL_ADDRESS][DOMAIN_NAME]"
click at [475, 102] on img at bounding box center [479, 104] width 9 height 9
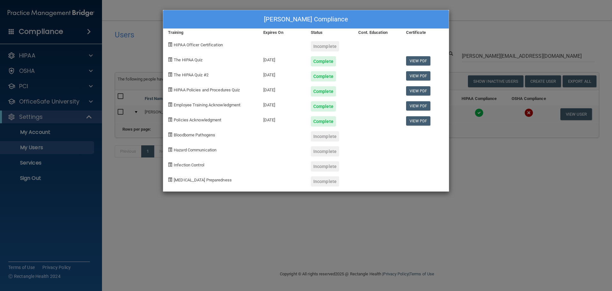
click at [490, 164] on div "[PERSON_NAME] Compliance Training Expires On Status Cont. Education Certificate…" at bounding box center [306, 145] width 612 height 291
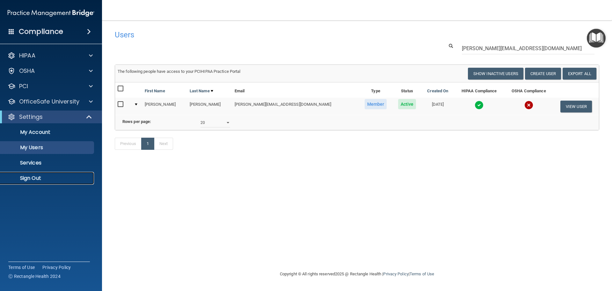
click at [57, 173] on link "Sign Out" at bounding box center [44, 178] width 100 height 13
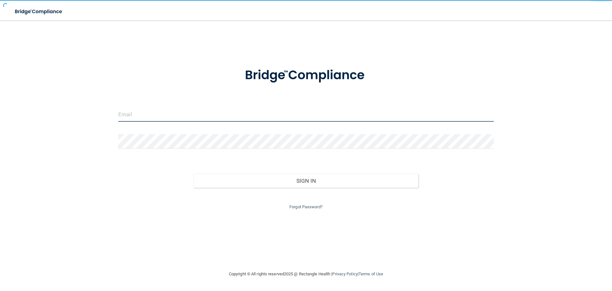
type input "[EMAIL_ADDRESS][DOMAIN_NAME]"
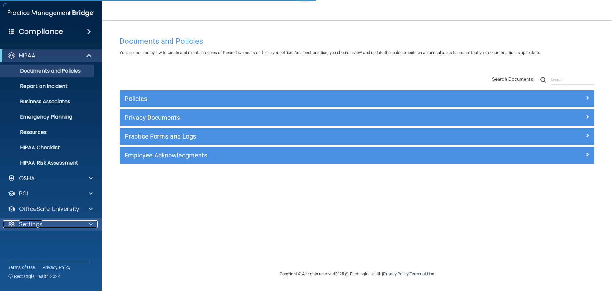
click at [89, 225] on span at bounding box center [91, 224] width 4 height 8
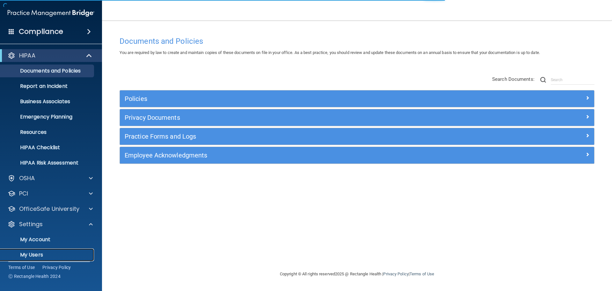
click at [56, 249] on link "My Users" at bounding box center [44, 254] width 100 height 13
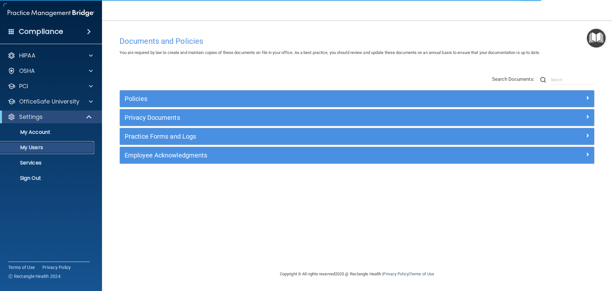
select select "20"
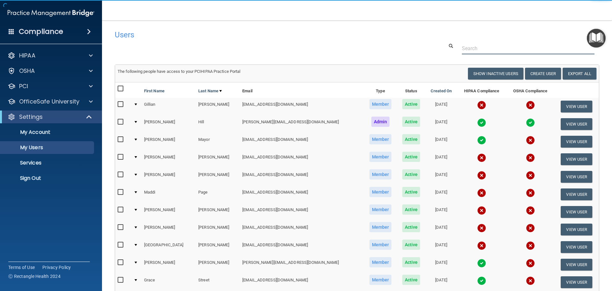
click at [475, 51] on input "text" at bounding box center [528, 48] width 133 height 12
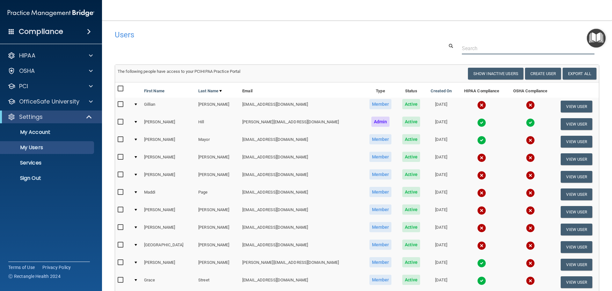
paste input "[EMAIL_ADDRESS][DOMAIN_NAME]"
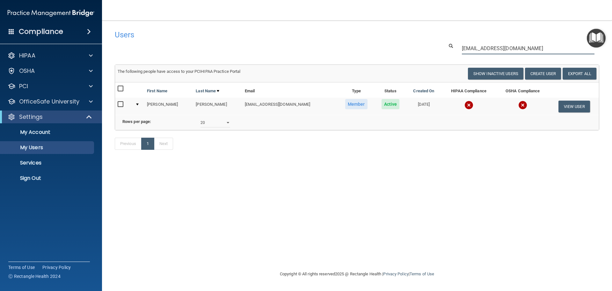
type input "[EMAIL_ADDRESS][DOMAIN_NAME]"
click at [465, 103] on img at bounding box center [469, 104] width 9 height 9
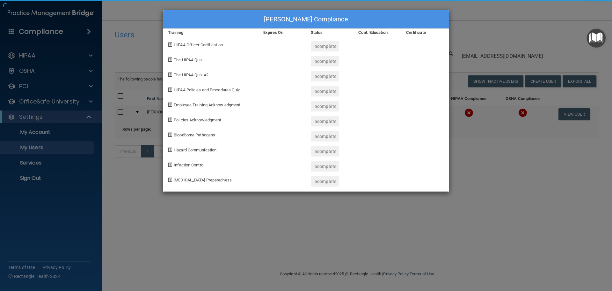
click at [470, 174] on div "[PERSON_NAME] Compliance Training Expires On Status Cont. Education Certificate…" at bounding box center [306, 145] width 612 height 291
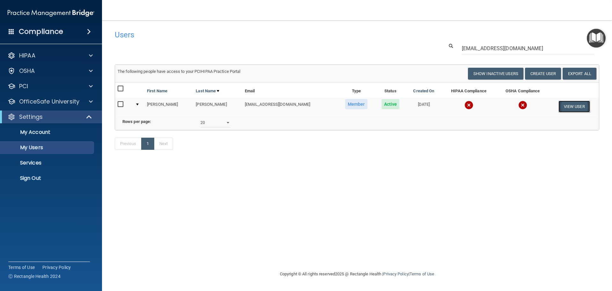
click at [569, 102] on button "View User" at bounding box center [575, 106] width 32 height 12
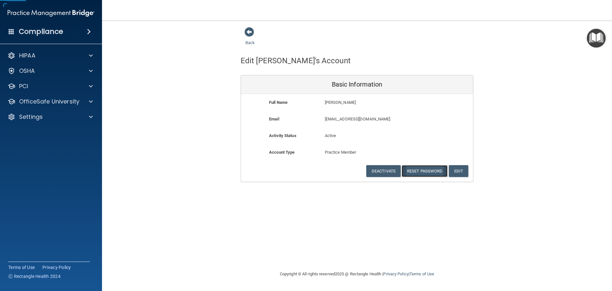
click at [416, 168] on button "Reset Password" at bounding box center [425, 171] width 46 height 12
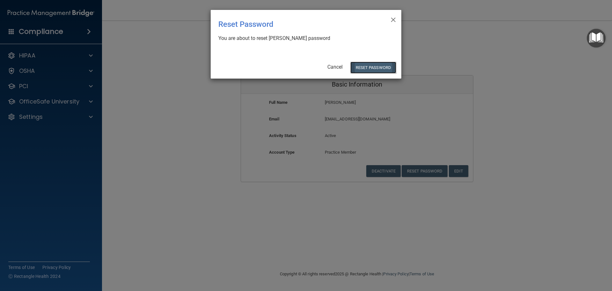
click at [369, 68] on button "Reset Password" at bounding box center [373, 68] width 46 height 12
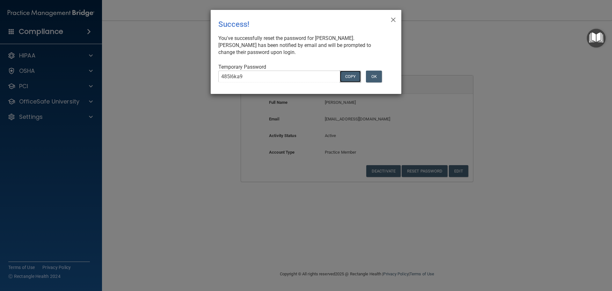
click at [345, 72] on button "COPY" at bounding box center [350, 76] width 21 height 12
click at [249, 131] on div "× Close Success! You've successfully reset the password for [PERSON_NAME]. [PER…" at bounding box center [306, 145] width 612 height 291
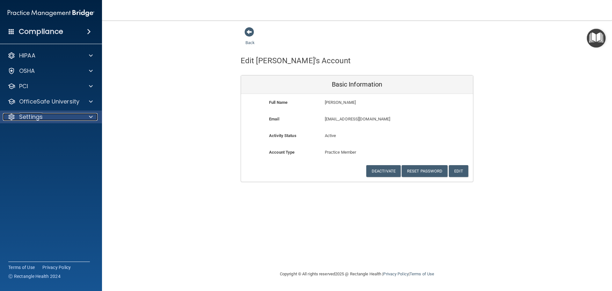
click at [79, 118] on div "Settings" at bounding box center [42, 117] width 79 height 8
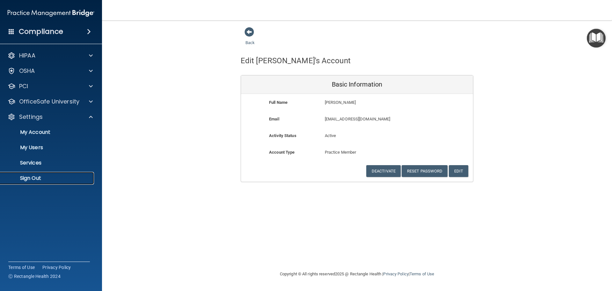
click at [40, 179] on p "Sign Out" at bounding box center [47, 178] width 87 height 6
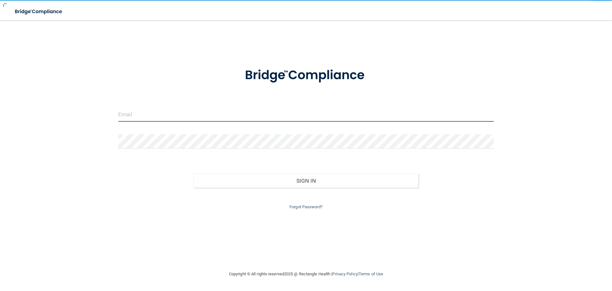
type input "[EMAIL_ADDRESS][DOMAIN_NAME]"
